Goal: Task Accomplishment & Management: Manage account settings

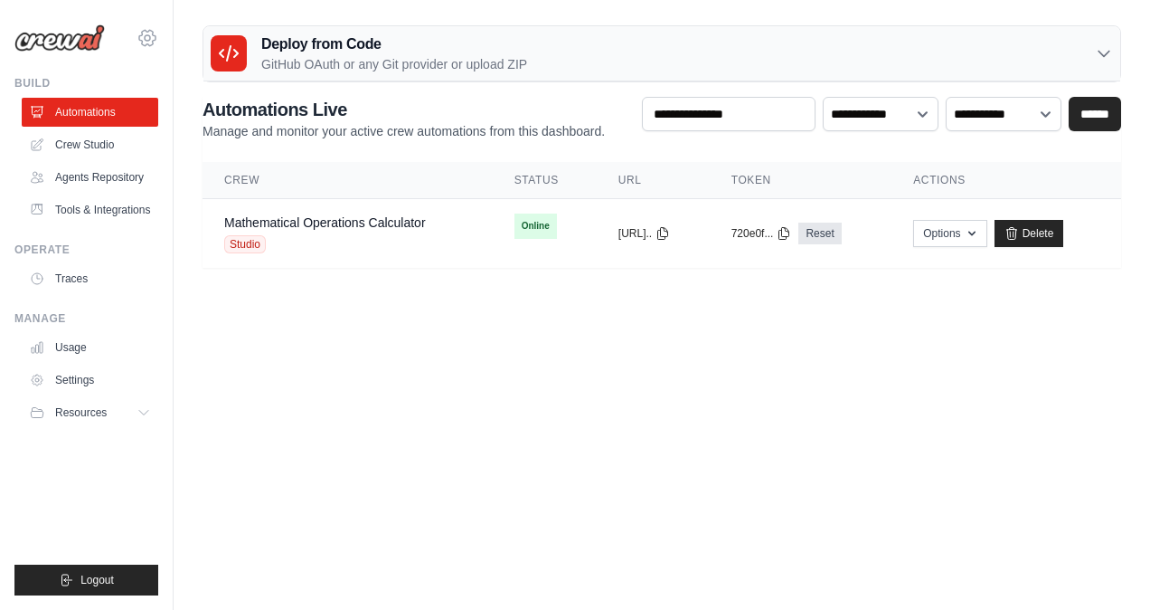
click at [148, 33] on icon at bounding box center [148, 38] width 22 height 22
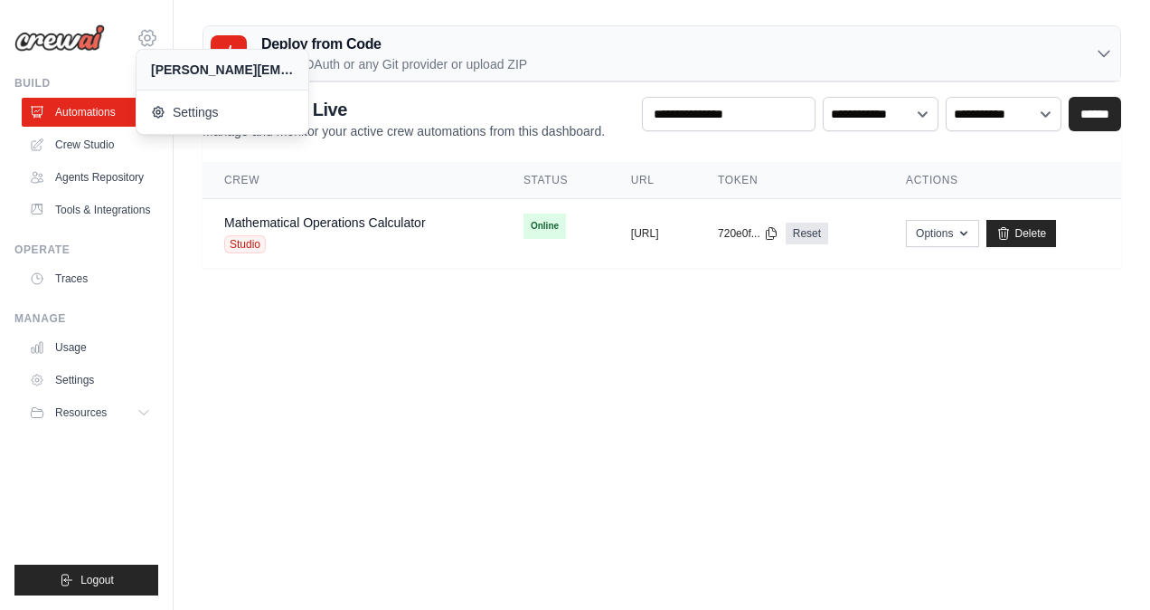
click at [148, 33] on icon at bounding box center [148, 38] width 22 height 22
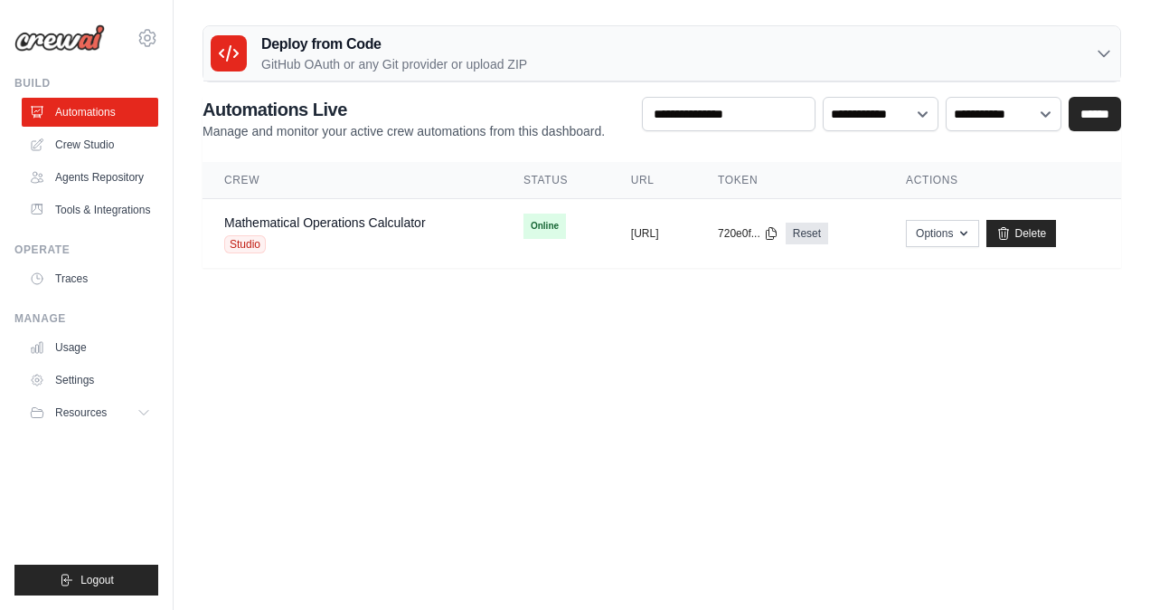
click at [351, 394] on body "[PERSON_NAME][EMAIL_ADDRESS][PERSON_NAME][DOMAIN_NAME] Settings Build Automatio…" at bounding box center [575, 305] width 1150 height 610
click at [141, 46] on icon at bounding box center [148, 38] width 22 height 22
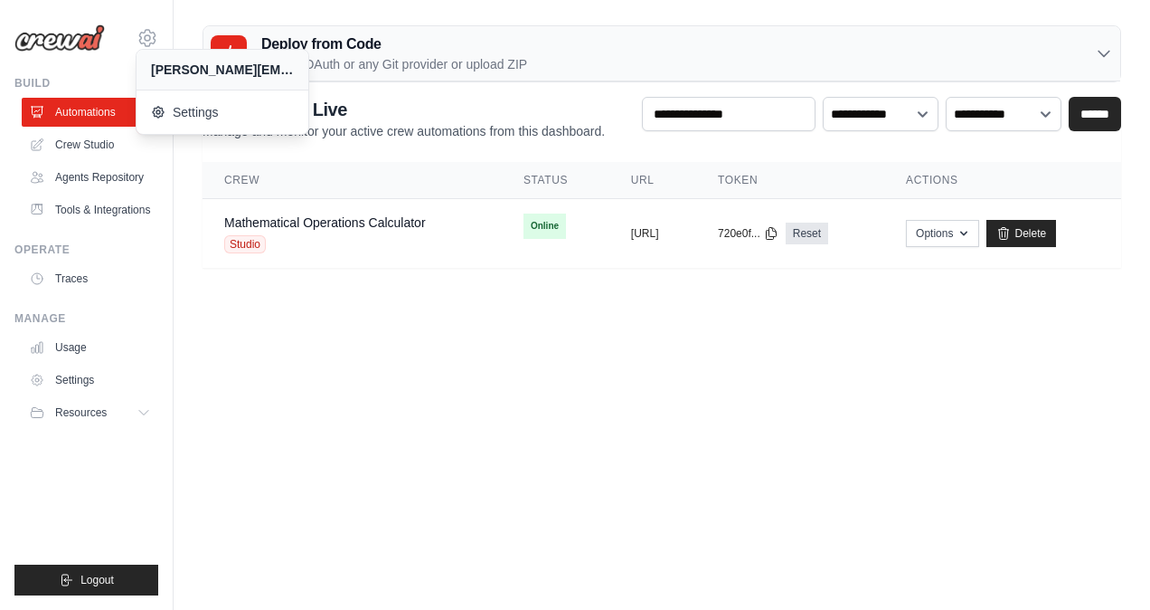
click at [421, 550] on body "[PERSON_NAME][EMAIL_ADDRESS][PERSON_NAME][DOMAIN_NAME] Settings Build Automatio…" at bounding box center [575, 305] width 1150 height 610
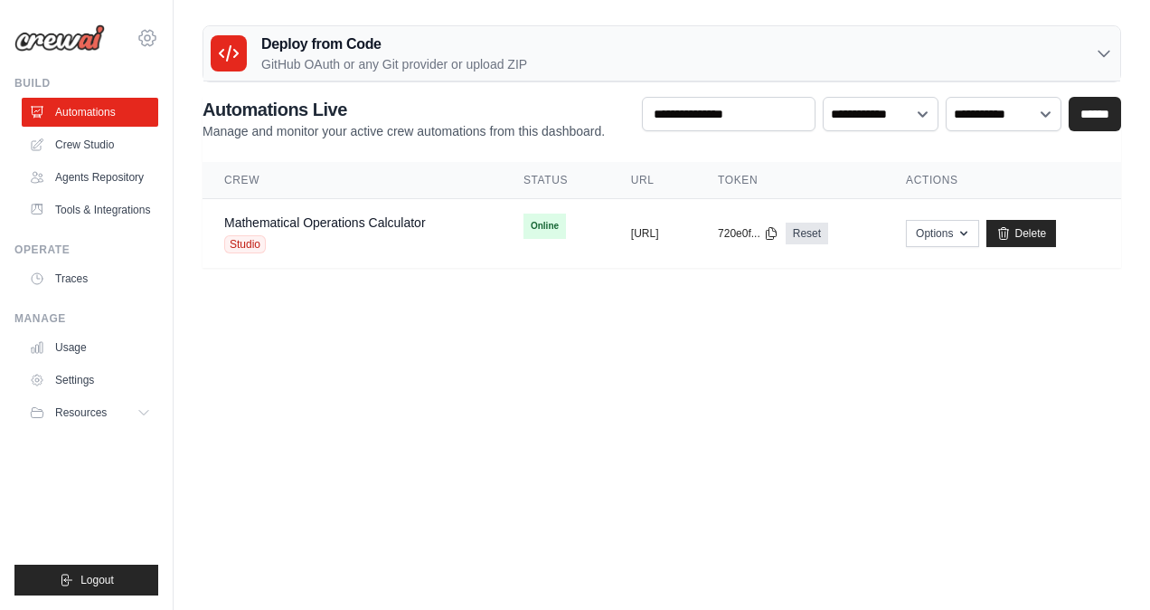
click at [143, 36] on icon at bounding box center [148, 38] width 22 height 22
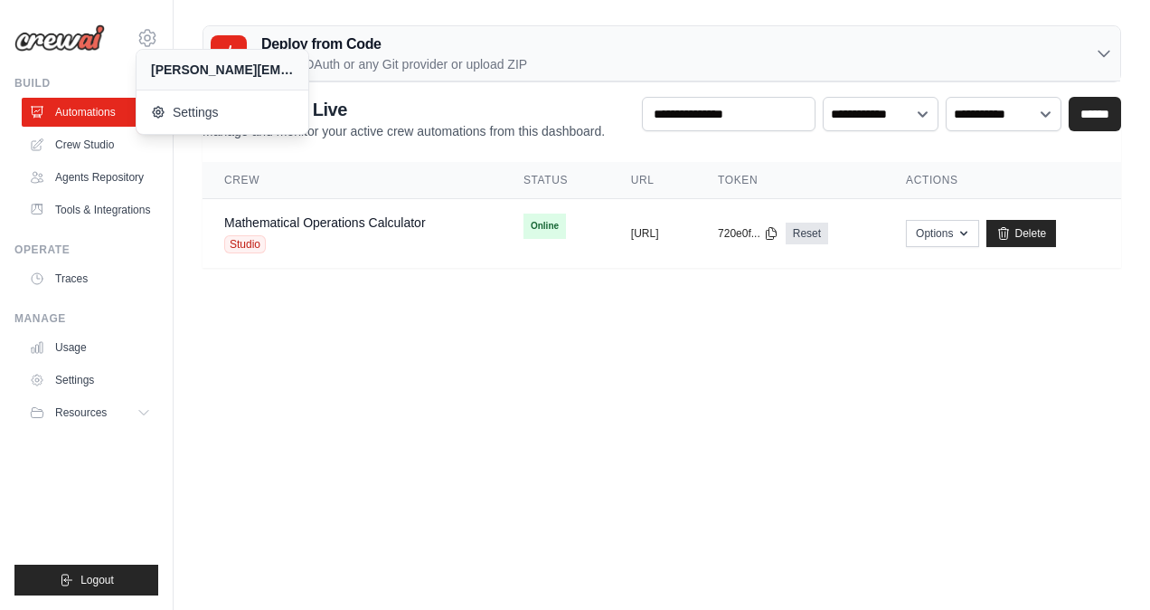
click at [318, 325] on body "[PERSON_NAME][EMAIL_ADDRESS][PERSON_NAME][DOMAIN_NAME] Settings Build Automatio…" at bounding box center [575, 305] width 1150 height 610
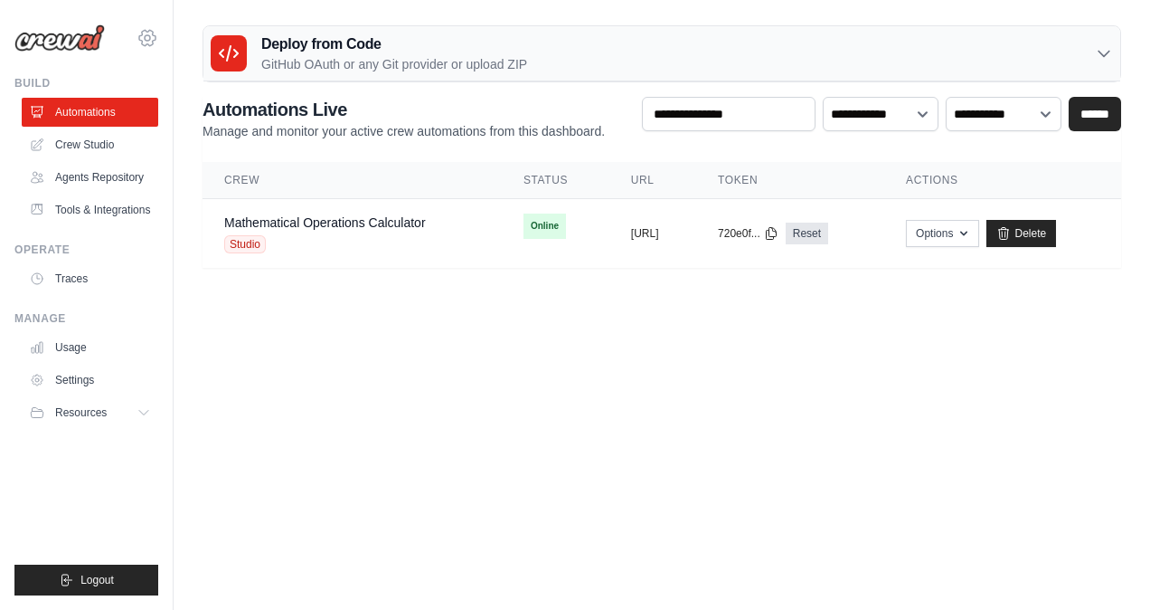
click at [150, 35] on icon at bounding box center [148, 38] width 22 height 22
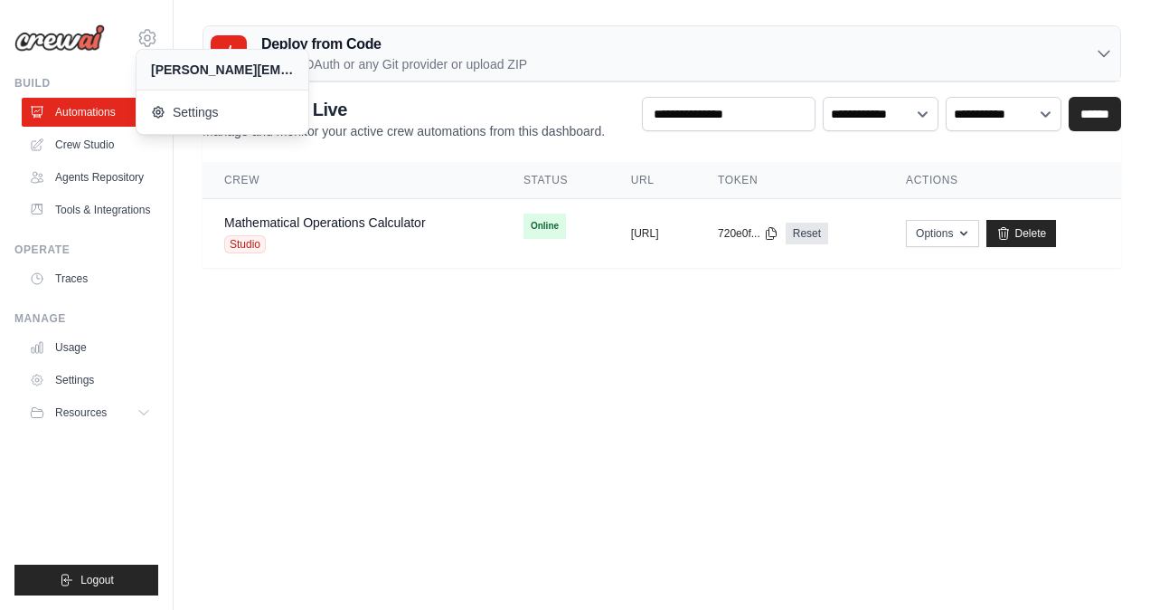
click at [412, 356] on body "[PERSON_NAME][EMAIL_ADDRESS][PERSON_NAME][DOMAIN_NAME] Settings Build Automatio…" at bounding box center [575, 305] width 1150 height 610
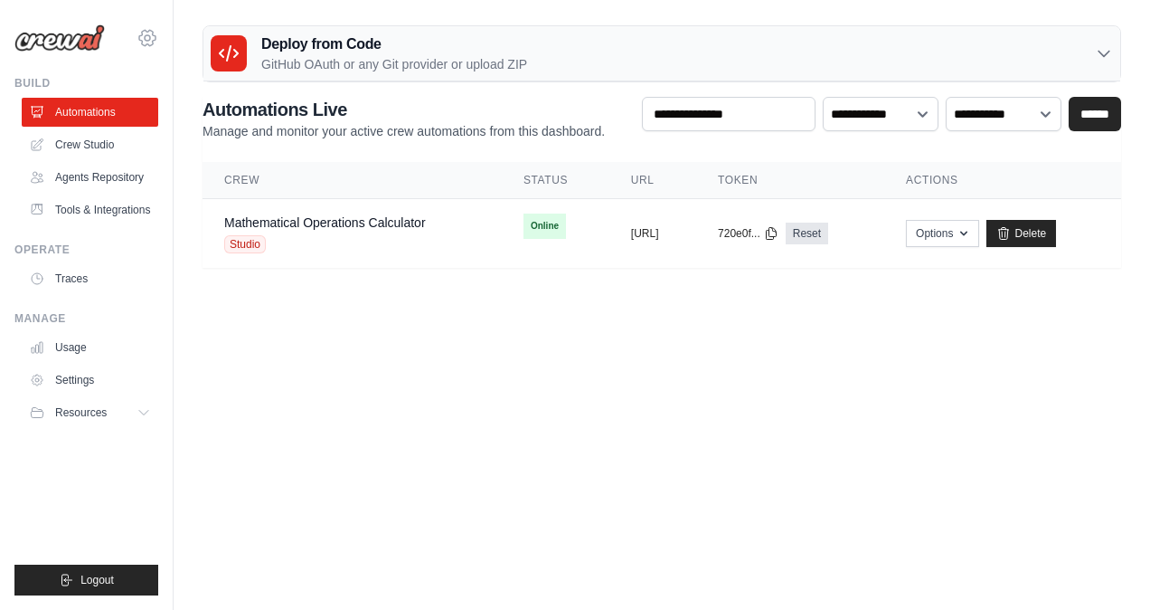
click at [141, 38] on icon at bounding box center [148, 38] width 22 height 22
click at [149, 39] on icon at bounding box center [147, 37] width 5 height 5
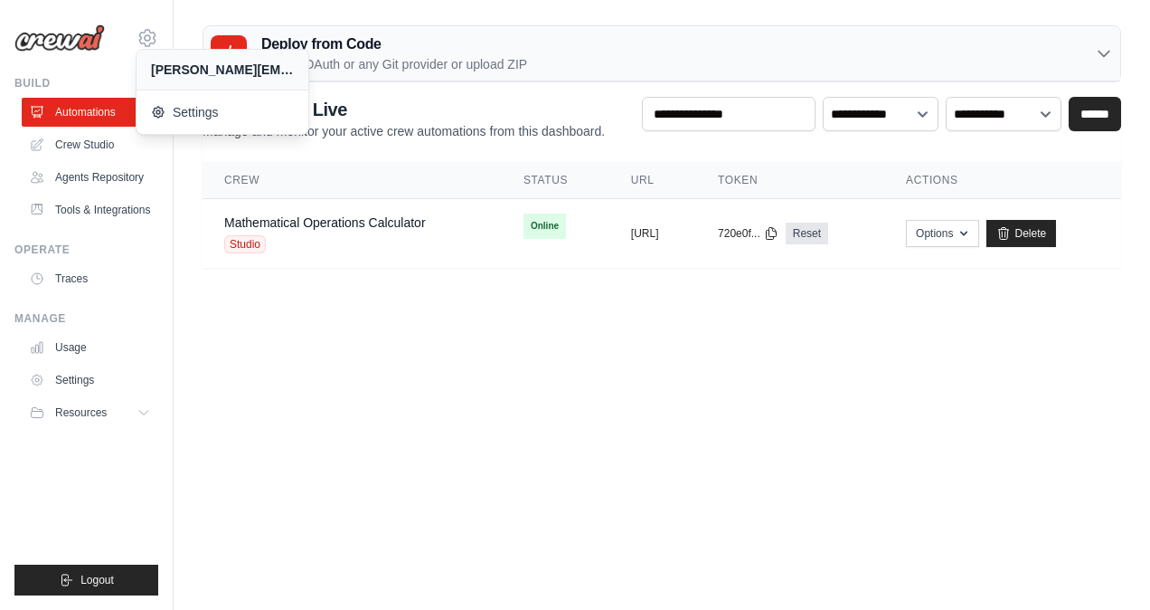
click at [259, 318] on body "[PERSON_NAME][EMAIL_ADDRESS][PERSON_NAME][DOMAIN_NAME] Settings Build Automatio…" at bounding box center [575, 305] width 1150 height 610
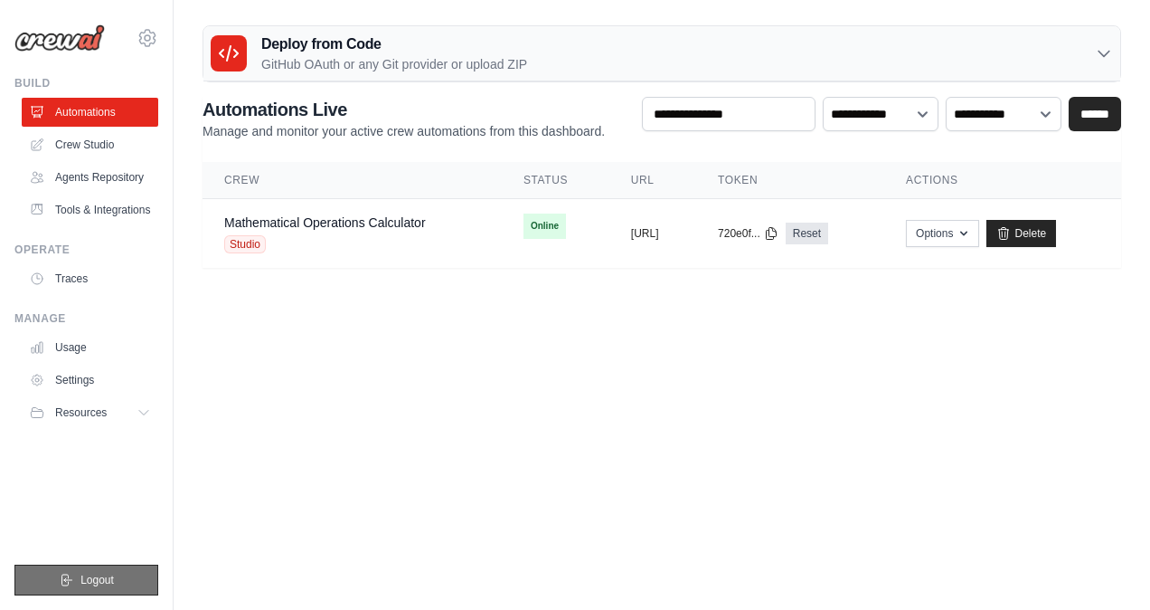
click at [99, 573] on span "Logout" at bounding box center [96, 579] width 33 height 14
click at [143, 35] on icon at bounding box center [148, 38] width 22 height 22
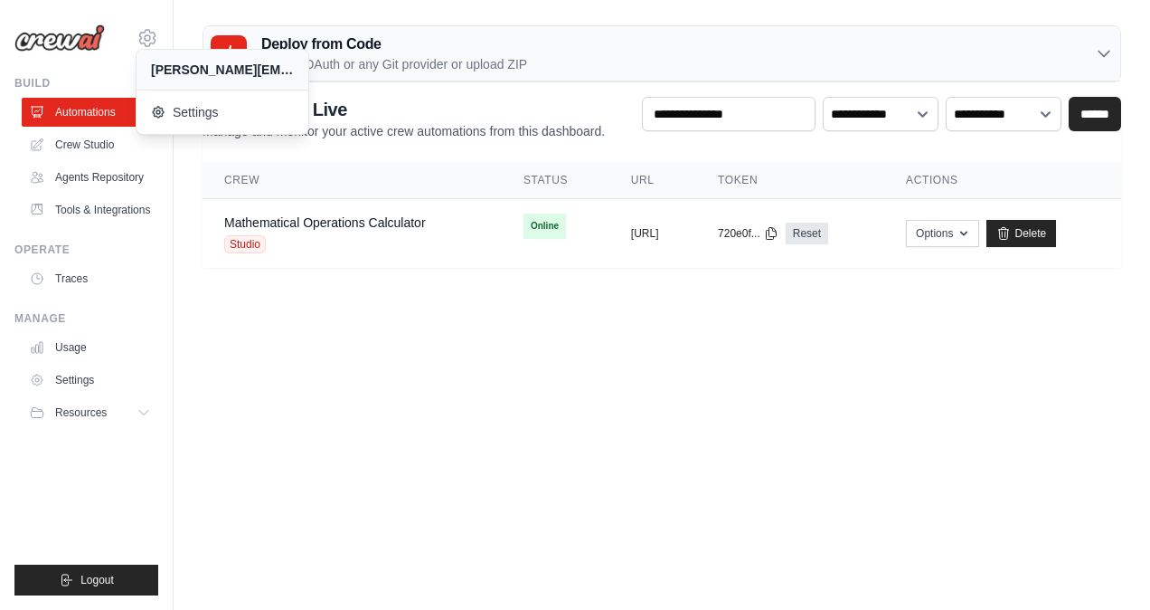
click at [277, 402] on body "[PERSON_NAME][EMAIL_ADDRESS][PERSON_NAME][DOMAIN_NAME] Settings Build Automatio…" at bounding box center [575, 305] width 1150 height 610
